Goal: Transaction & Acquisition: Obtain resource

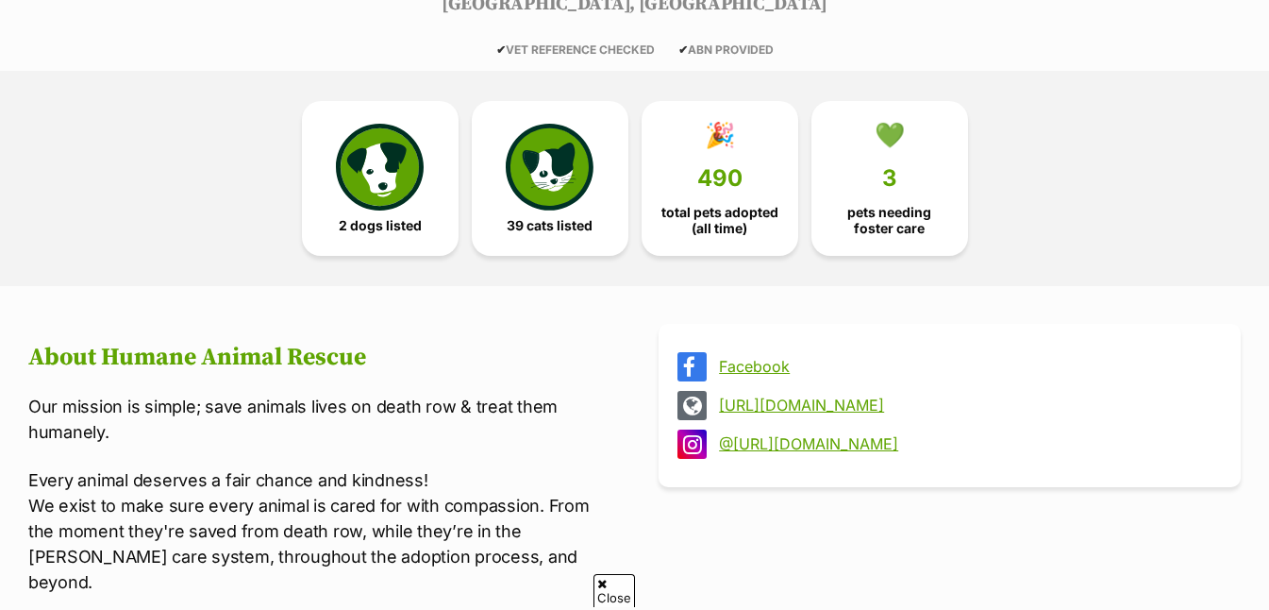
scroll to position [311, 0]
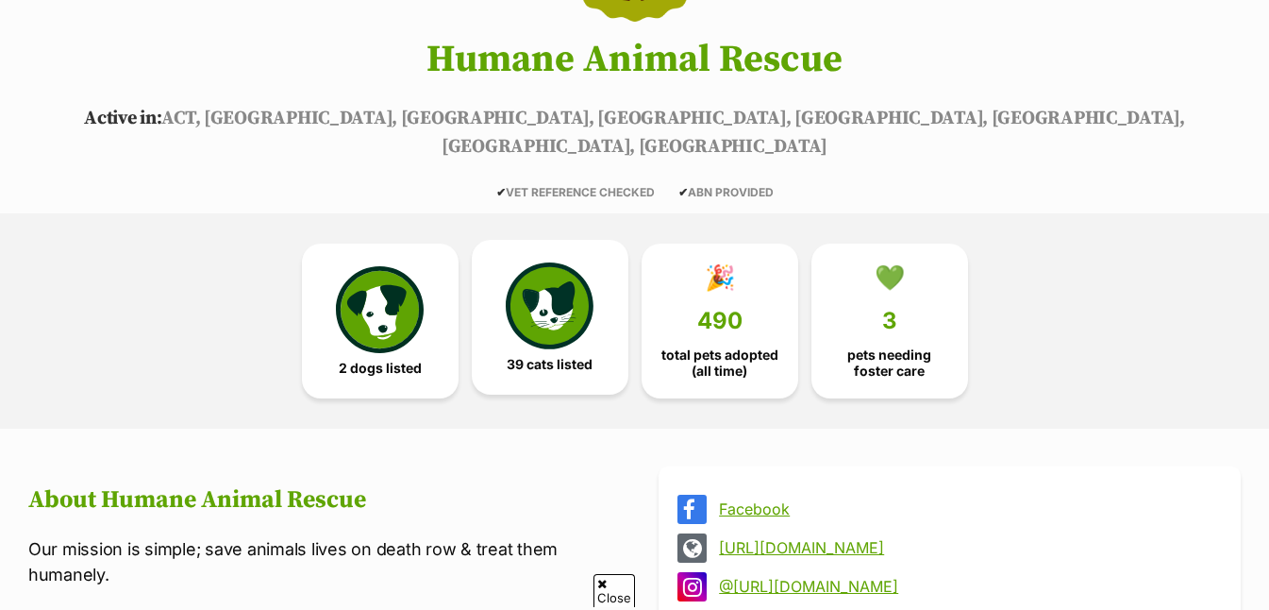
click at [547, 278] on img at bounding box center [549, 305] width 87 height 87
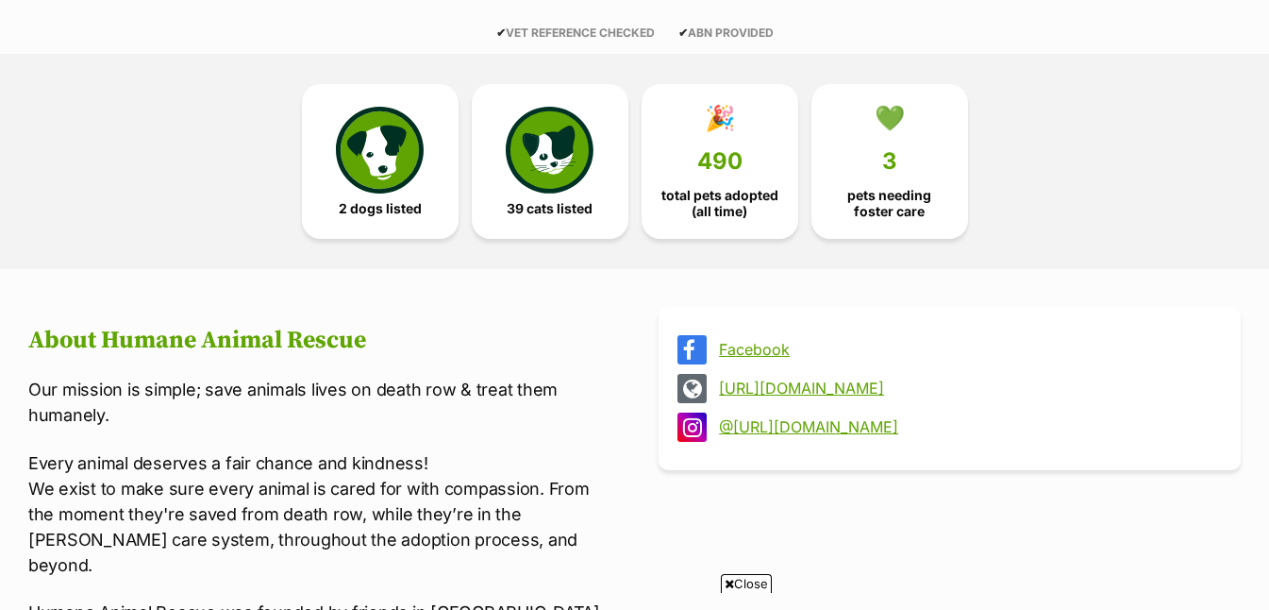
scroll to position [474, 0]
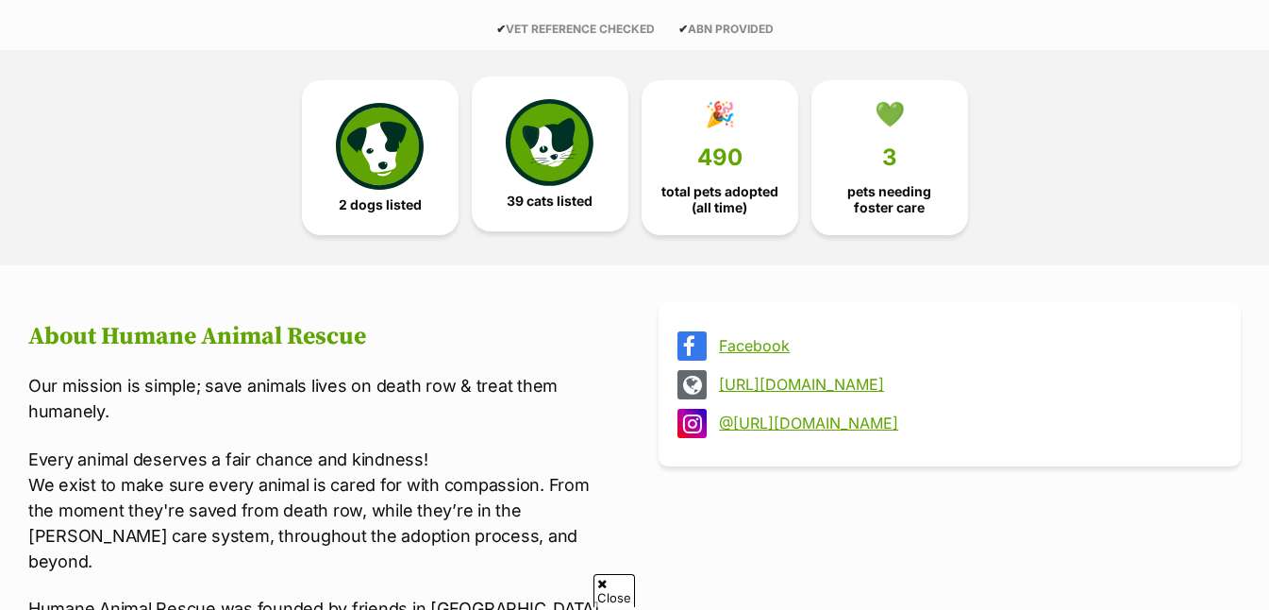
click at [576, 131] on img at bounding box center [549, 142] width 87 height 87
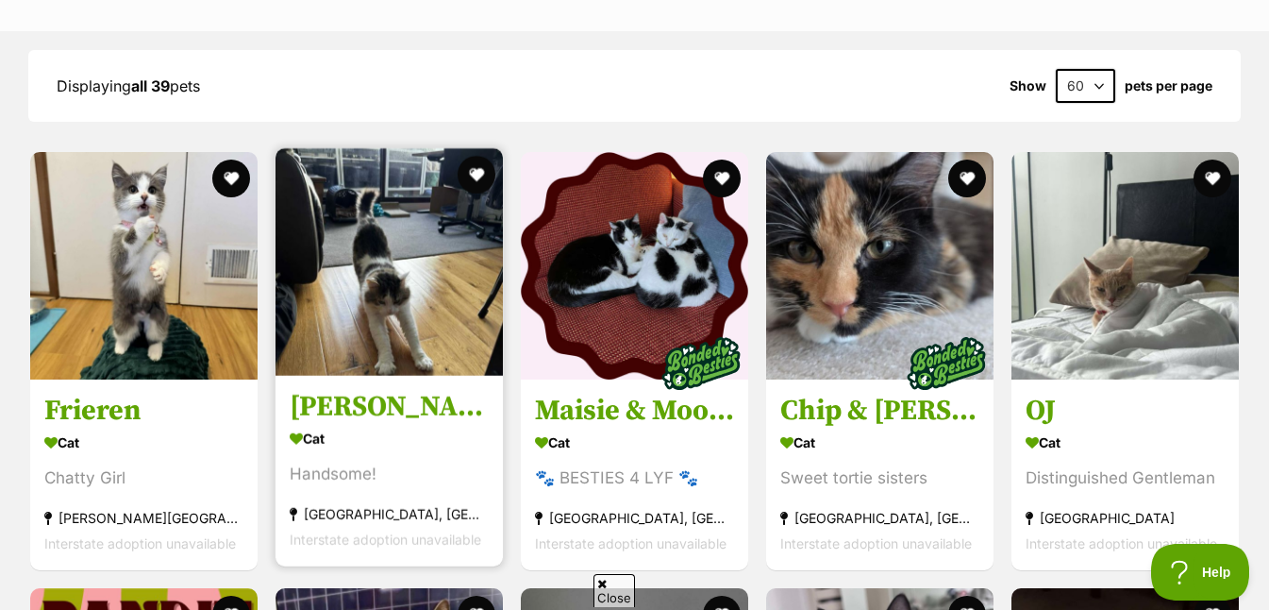
scroll to position [0, 0]
click at [393, 299] on img at bounding box center [389, 261] width 227 height 227
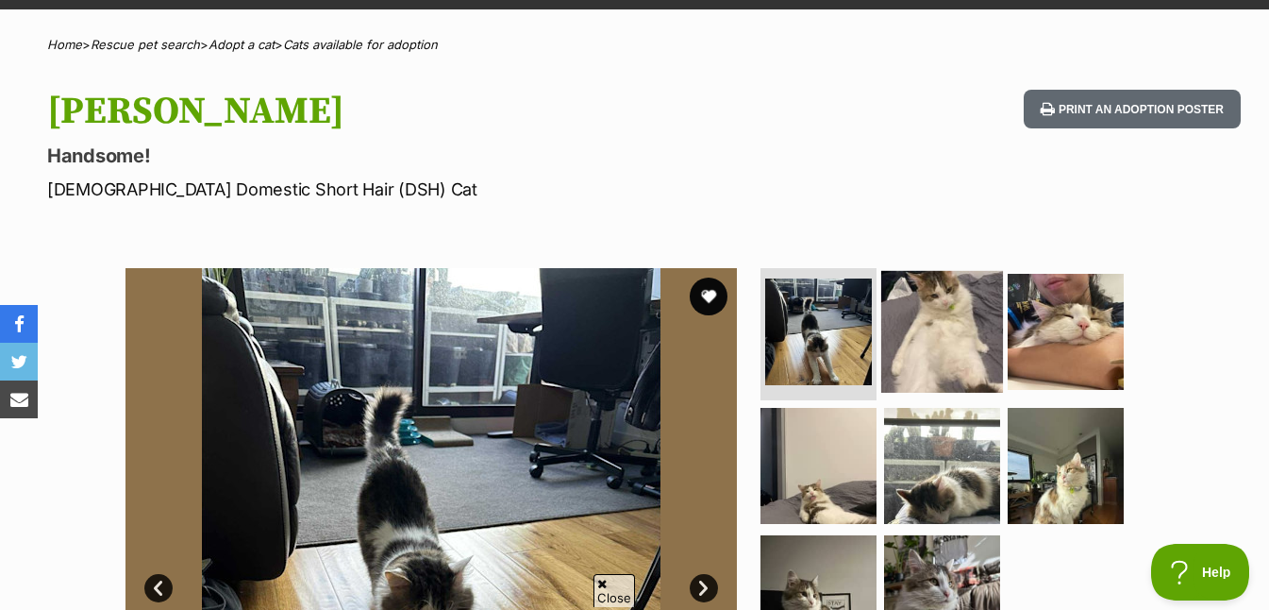
click at [931, 340] on img at bounding box center [943, 332] width 122 height 122
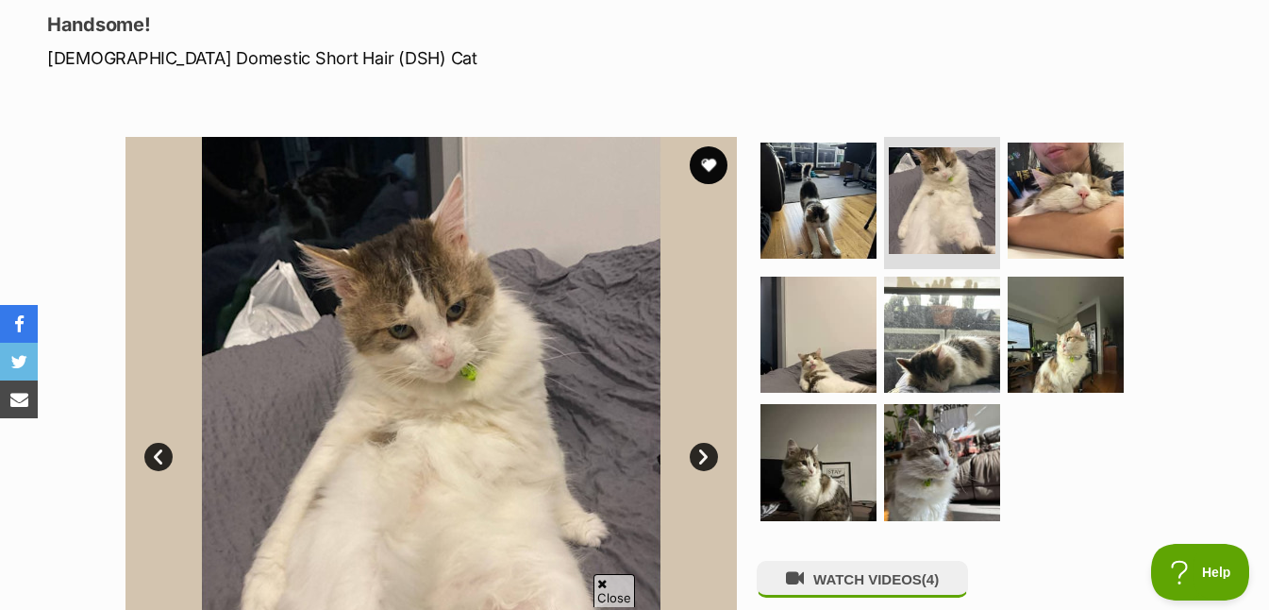
scroll to position [286, 0]
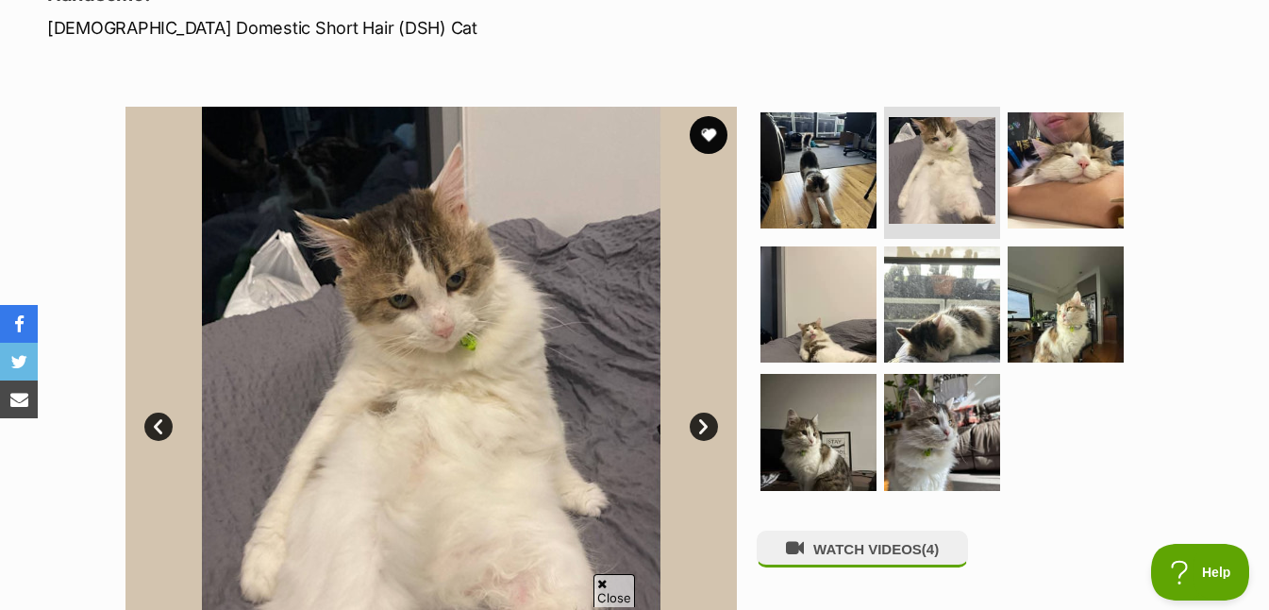
click at [702, 428] on link "Next" at bounding box center [704, 426] width 28 height 28
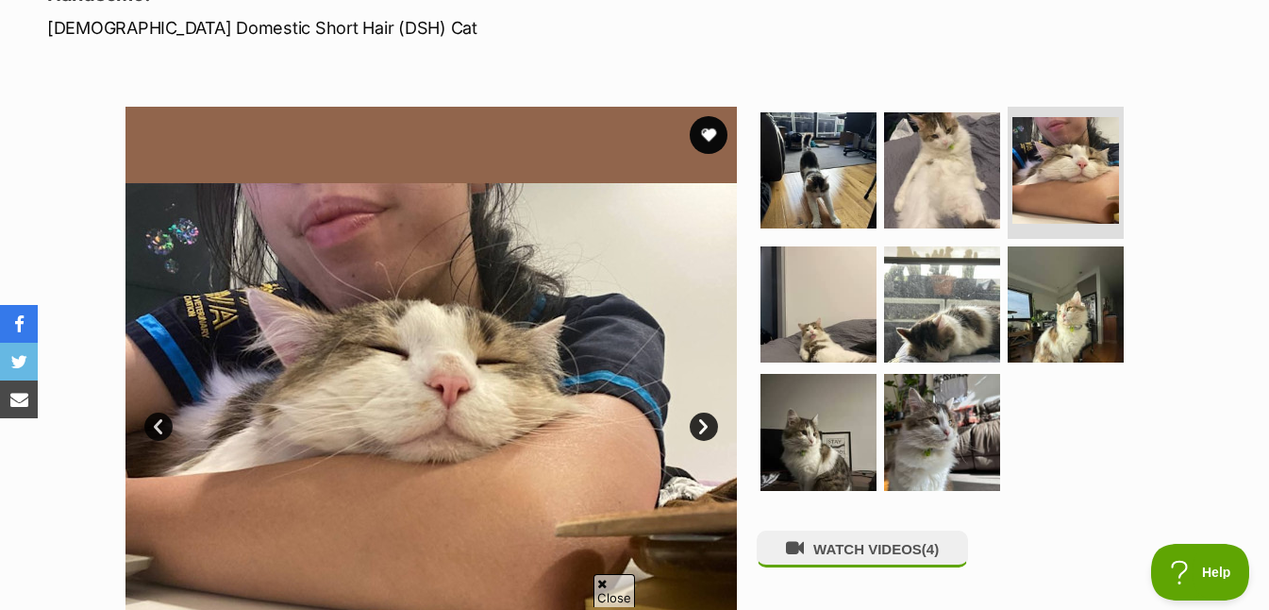
click at [701, 427] on link "Next" at bounding box center [704, 426] width 28 height 28
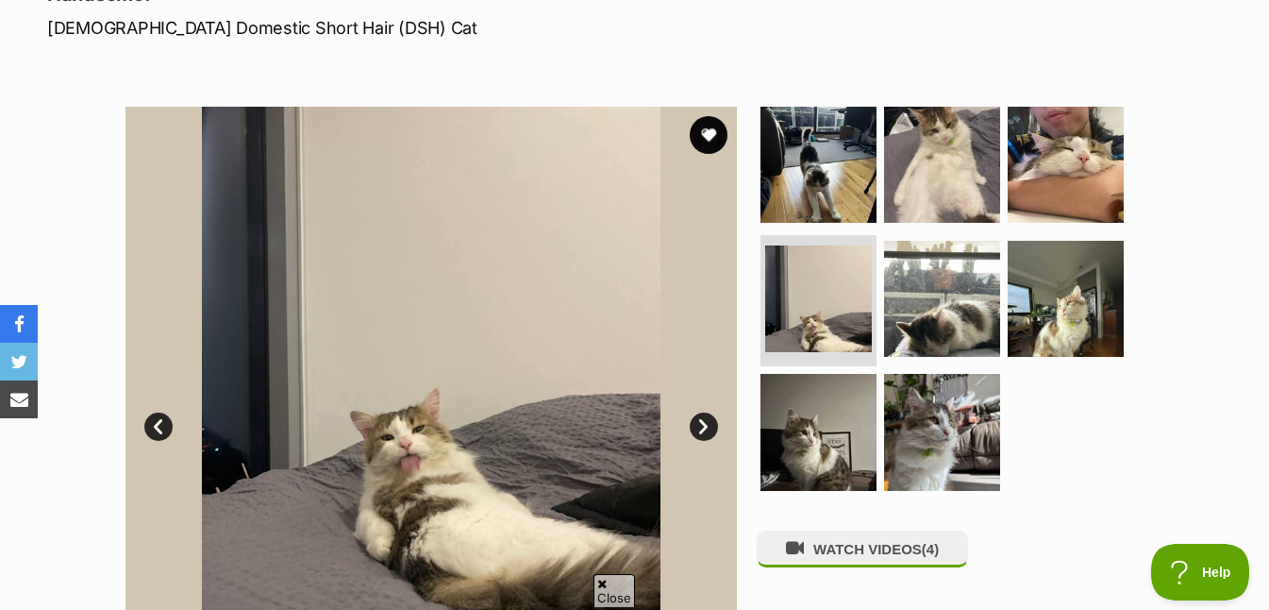
click at [701, 427] on link "Next" at bounding box center [704, 426] width 28 height 28
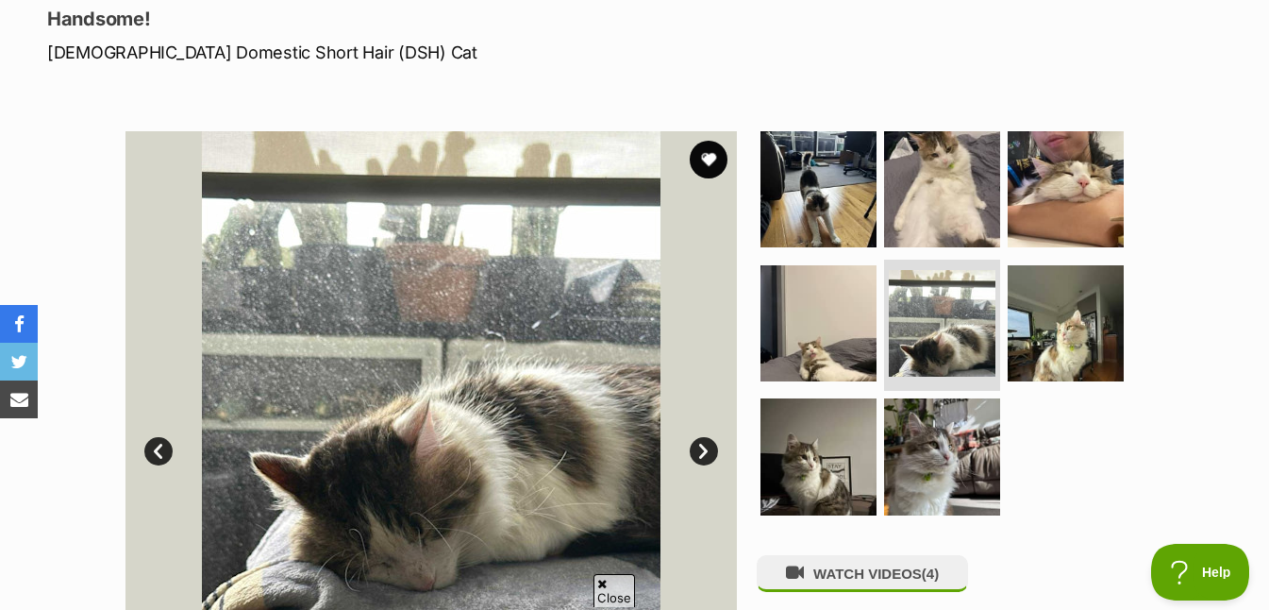
scroll to position [256, 0]
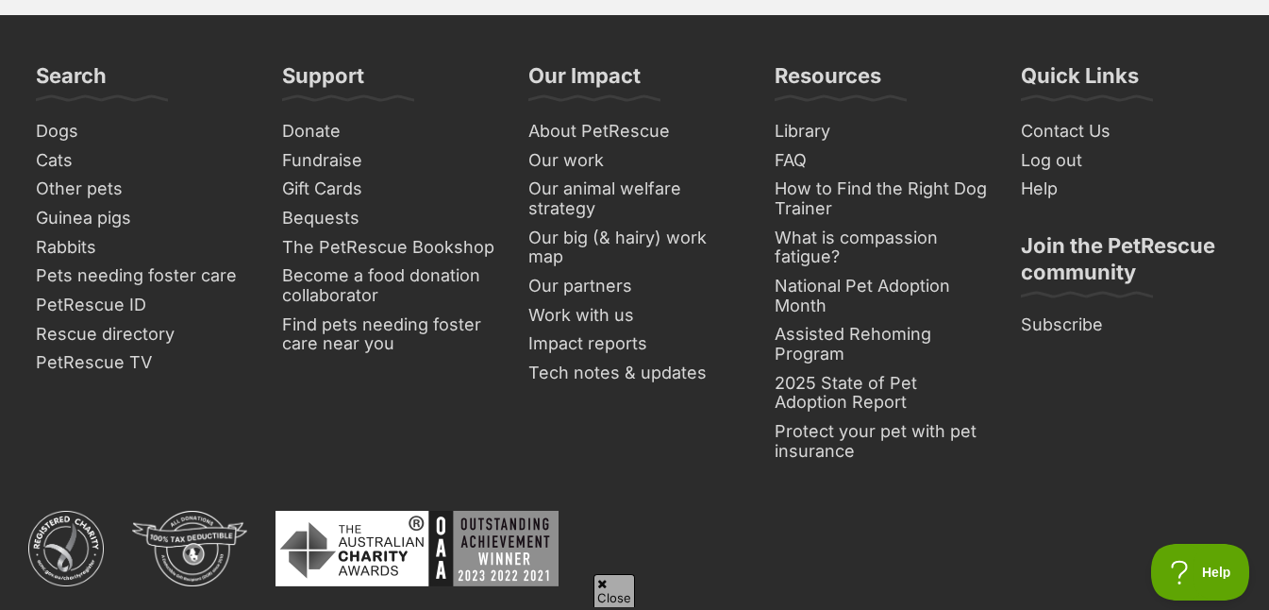
scroll to position [5385, 0]
